Goal: Check status: Check status

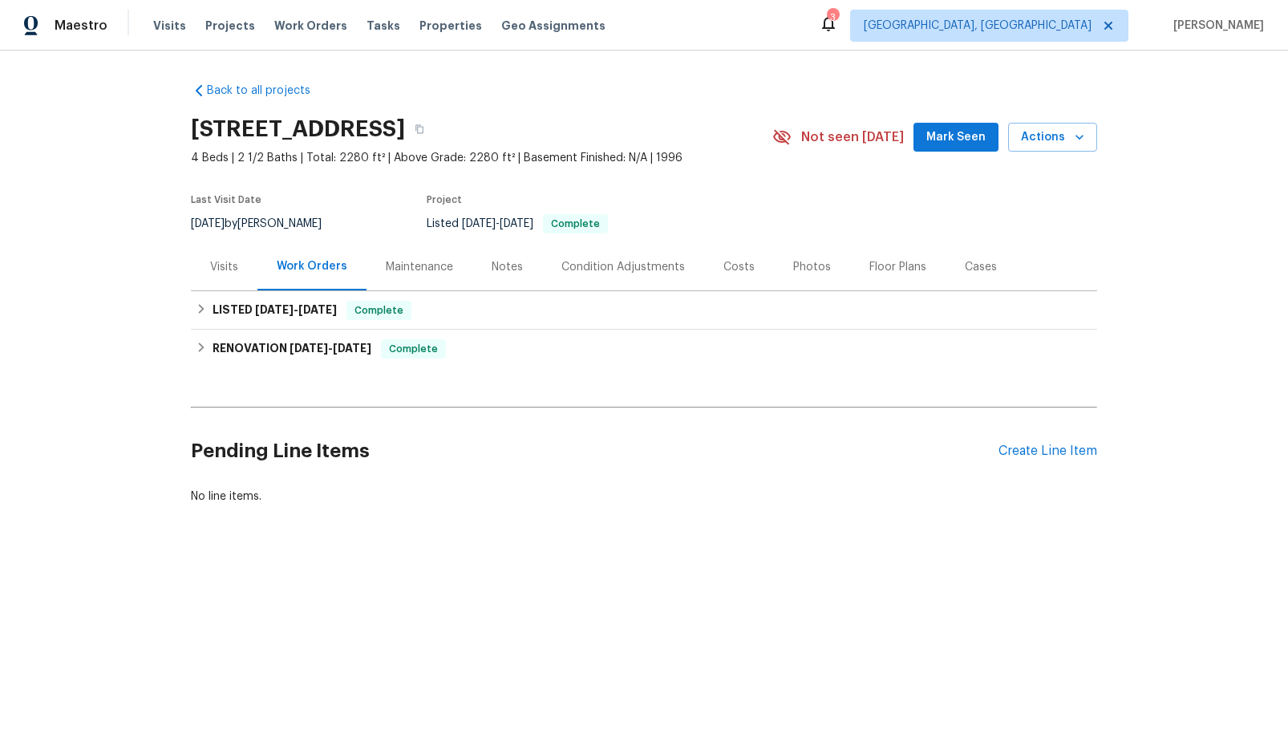
click at [216, 260] on div "Visits" at bounding box center [224, 267] width 28 height 16
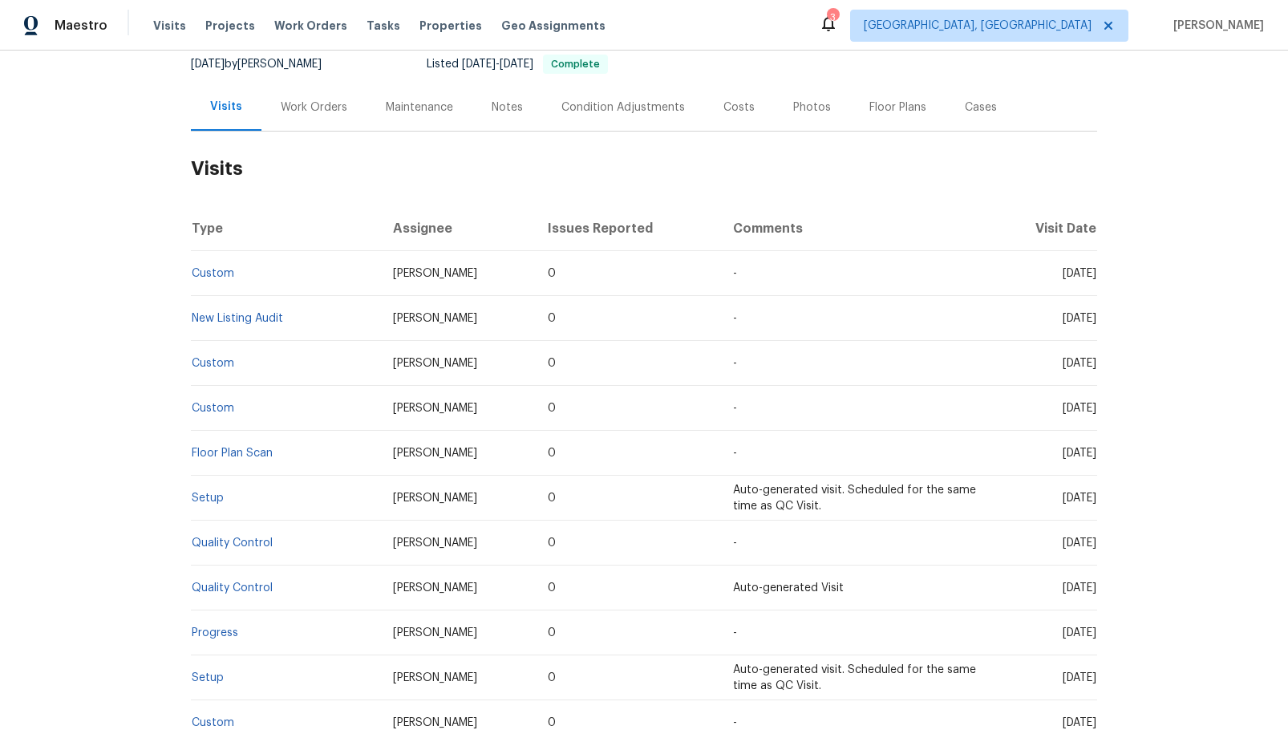
scroll to position [160, 0]
click at [205, 674] on link "Setup" at bounding box center [208, 676] width 32 height 11
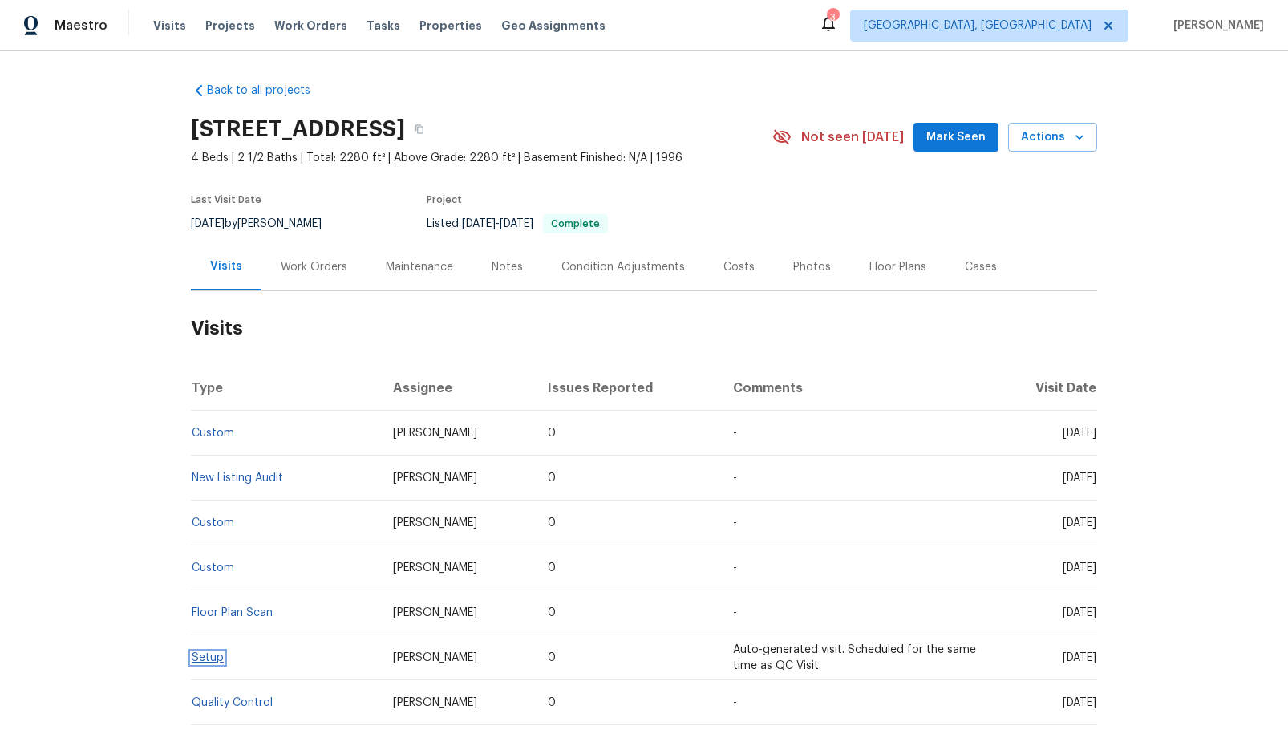
click at [209, 654] on link "Setup" at bounding box center [208, 657] width 32 height 11
